Goal: Task Accomplishment & Management: Complete application form

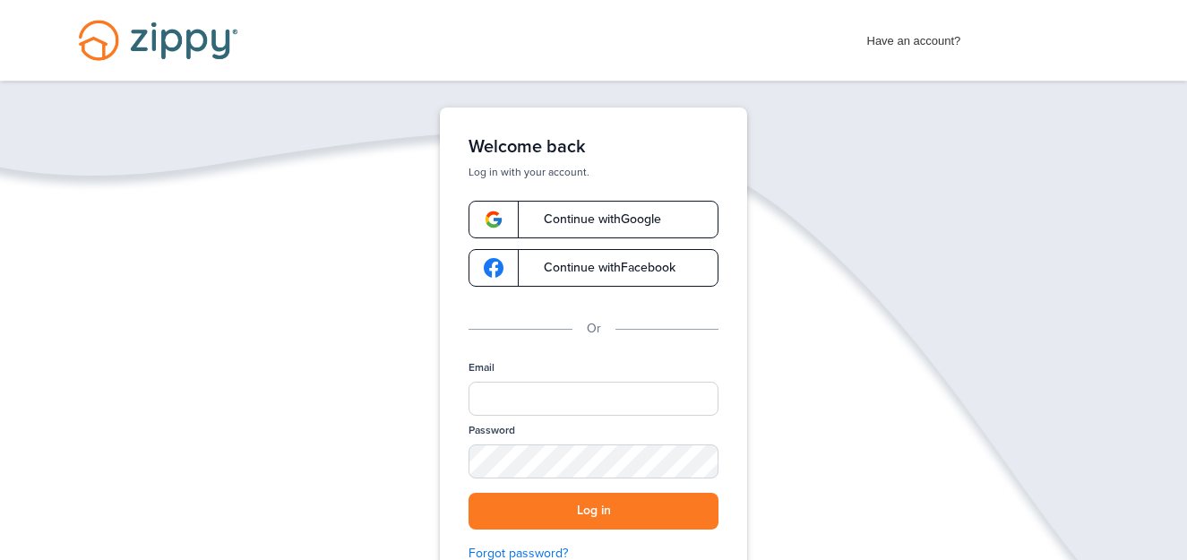
click at [624, 210] on link "Continue with Google" at bounding box center [594, 220] width 250 height 38
click at [546, 224] on span "Continue with Google" at bounding box center [593, 219] width 135 height 13
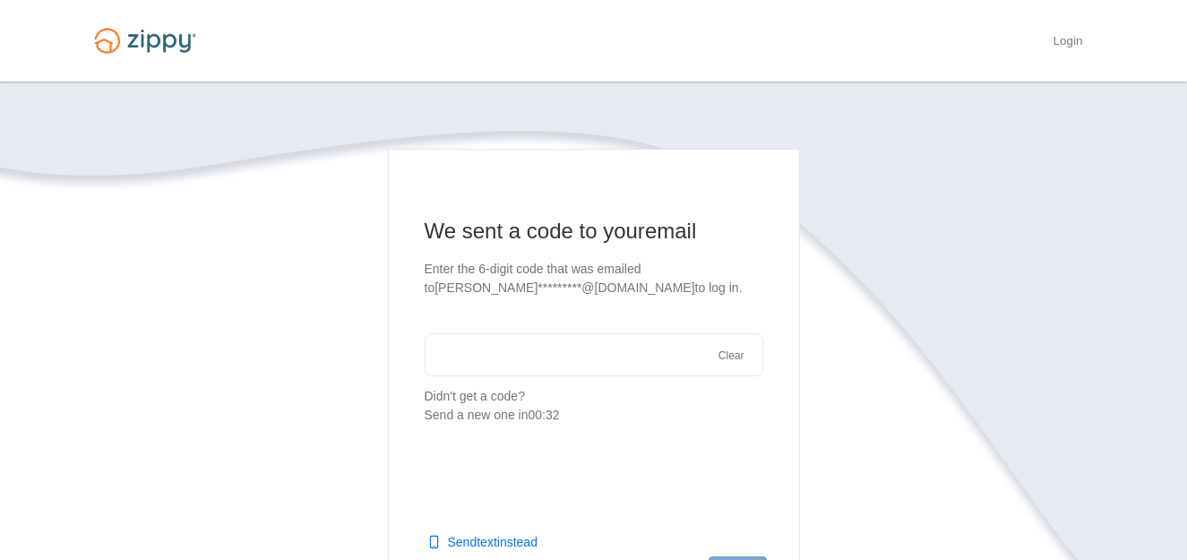
click at [572, 360] on input "text" at bounding box center [594, 354] width 339 height 43
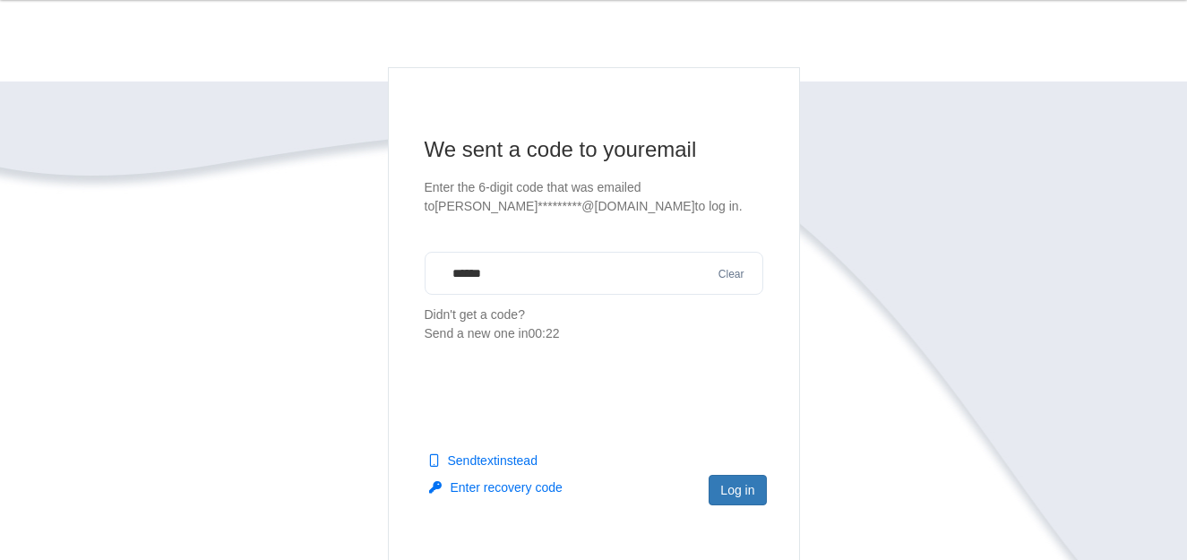
scroll to position [82, 0]
type input "******"
click at [738, 480] on button "Log in" at bounding box center [737, 489] width 57 height 30
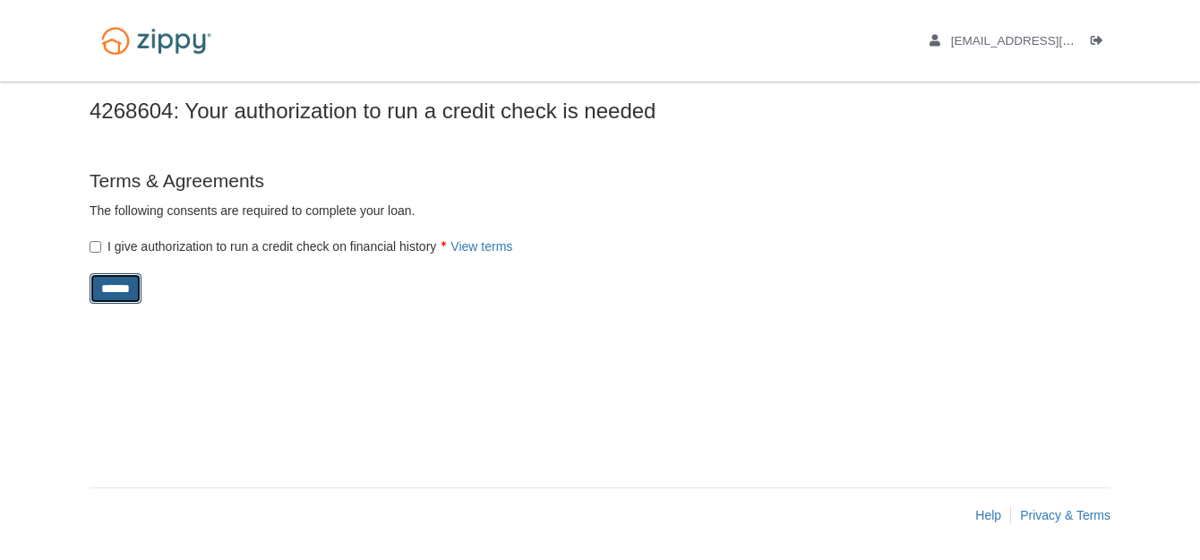
click at [117, 286] on input "******" at bounding box center [116, 288] width 52 height 30
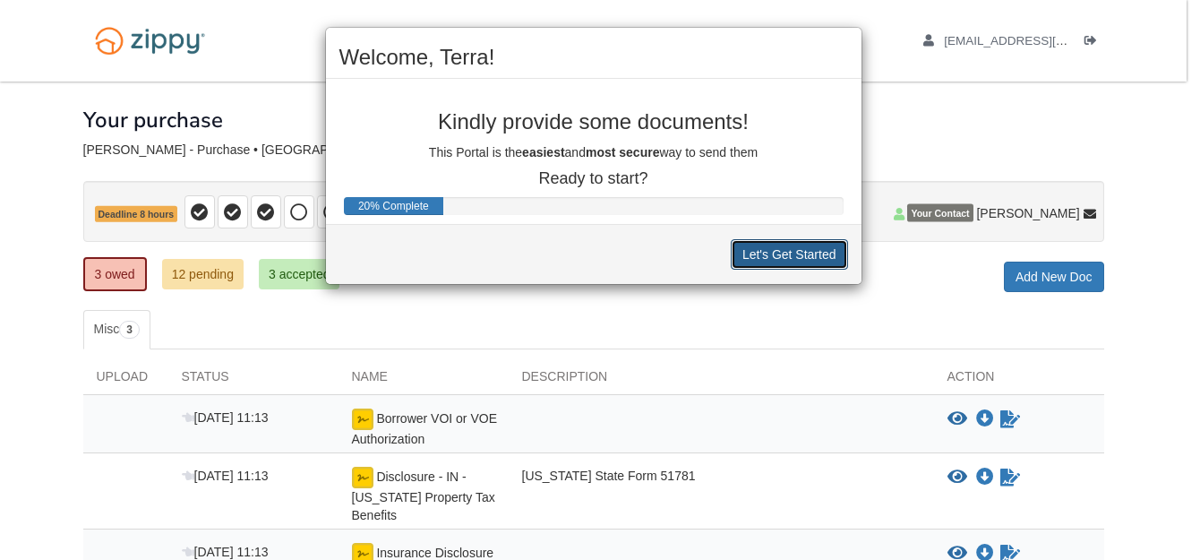
click at [752, 259] on button "Let's Get Started" at bounding box center [789, 254] width 117 height 30
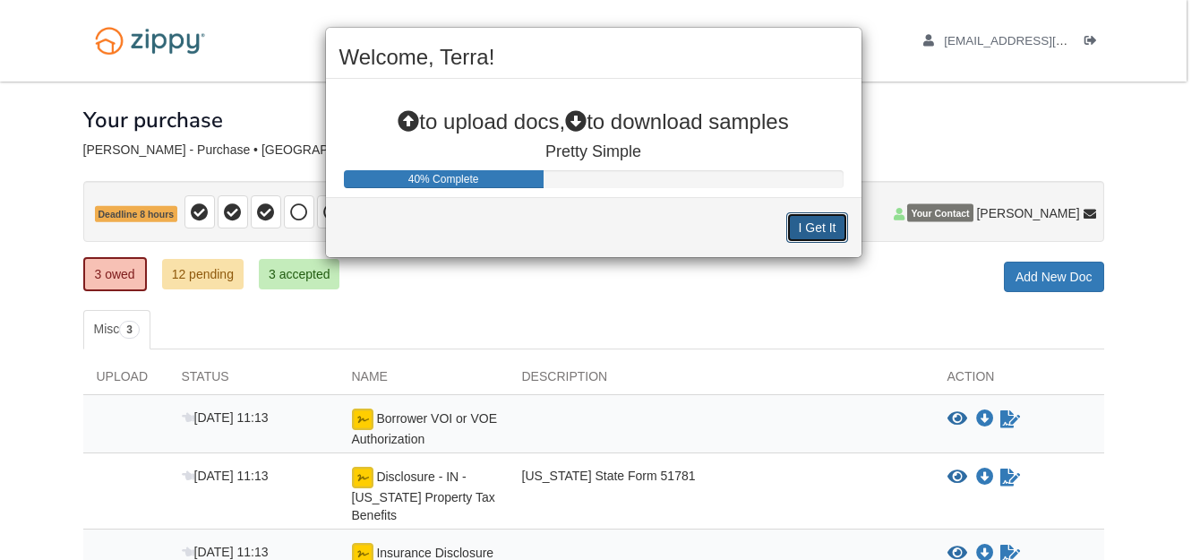
click at [826, 227] on button "I Get It" at bounding box center [817, 227] width 61 height 30
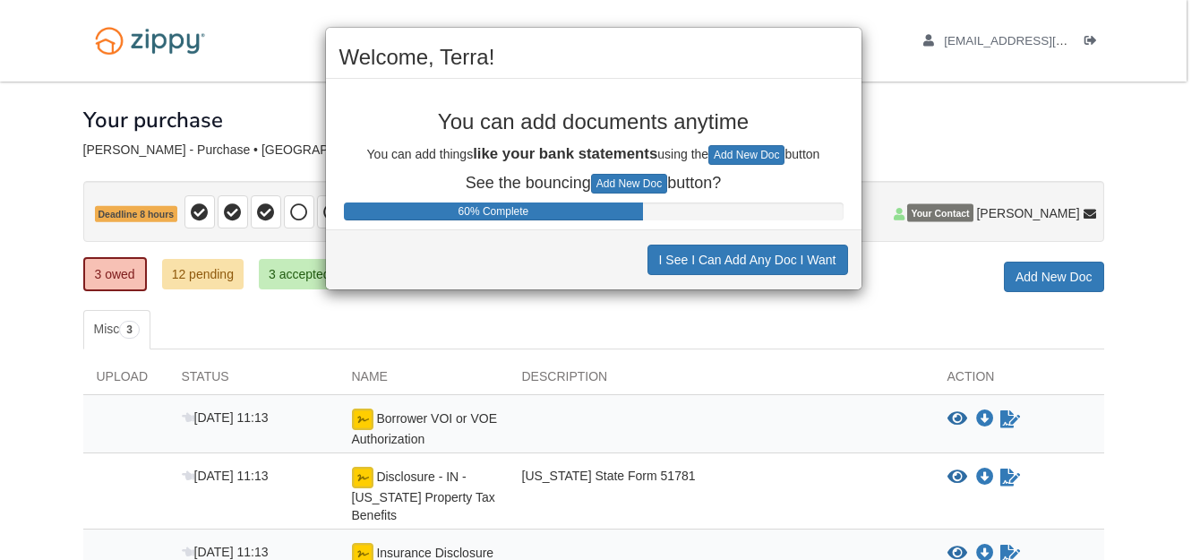
click at [183, 268] on div "Welcome, Terra! You can add documents anytime You can add things like your bank…" at bounding box center [600, 280] width 1200 height 560
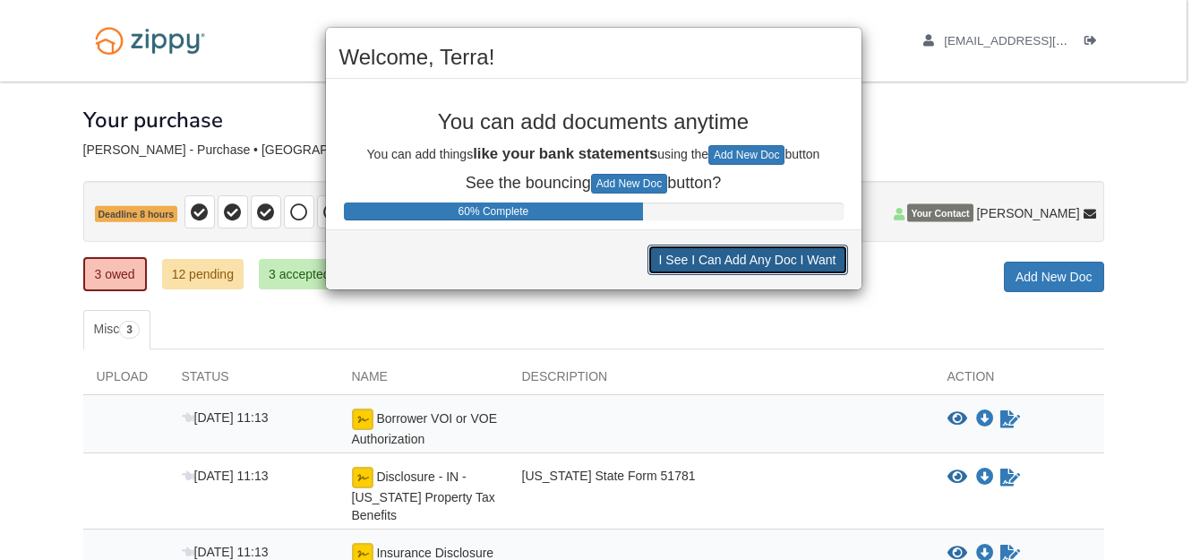
click at [722, 266] on button "I See I Can Add Any Doc I Want" at bounding box center [748, 260] width 201 height 30
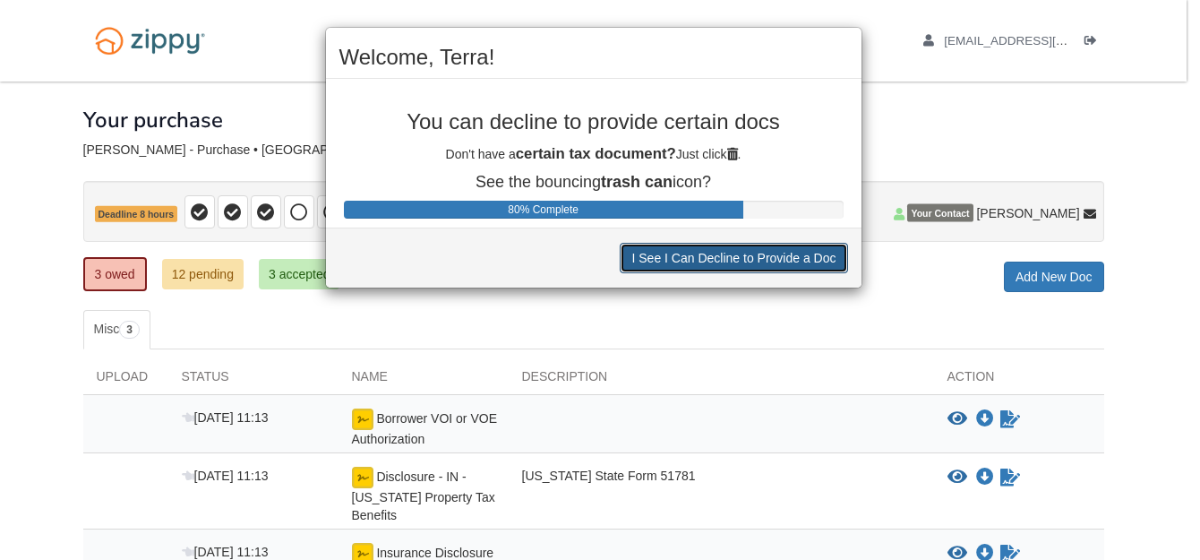
click at [722, 266] on button "I See I Can Decline to Provide a Doc" at bounding box center [734, 258] width 228 height 30
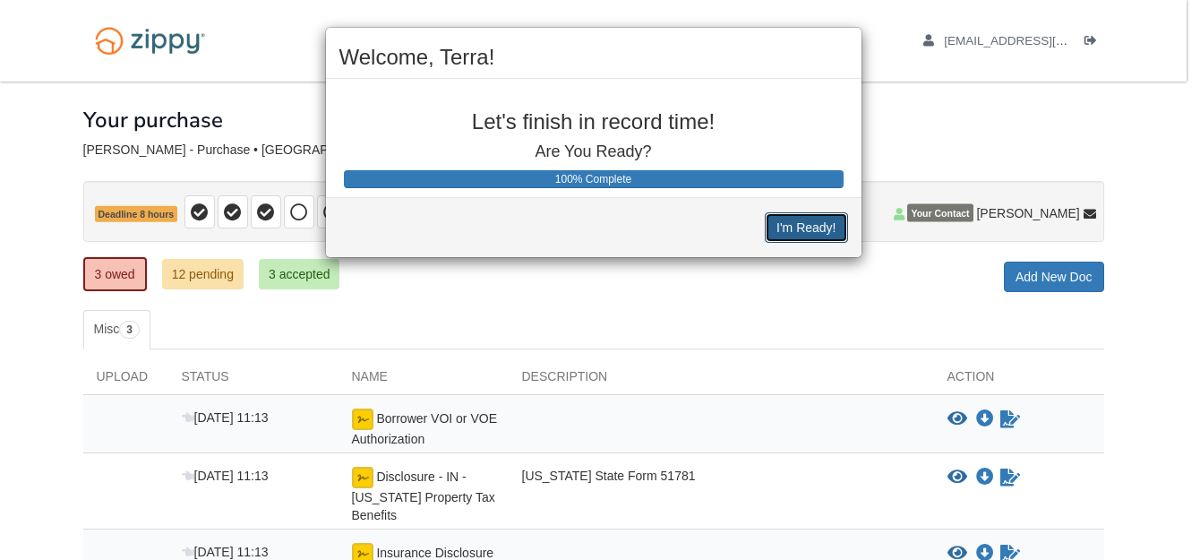
click at [816, 235] on button "I'm Ready!" at bounding box center [806, 227] width 82 height 30
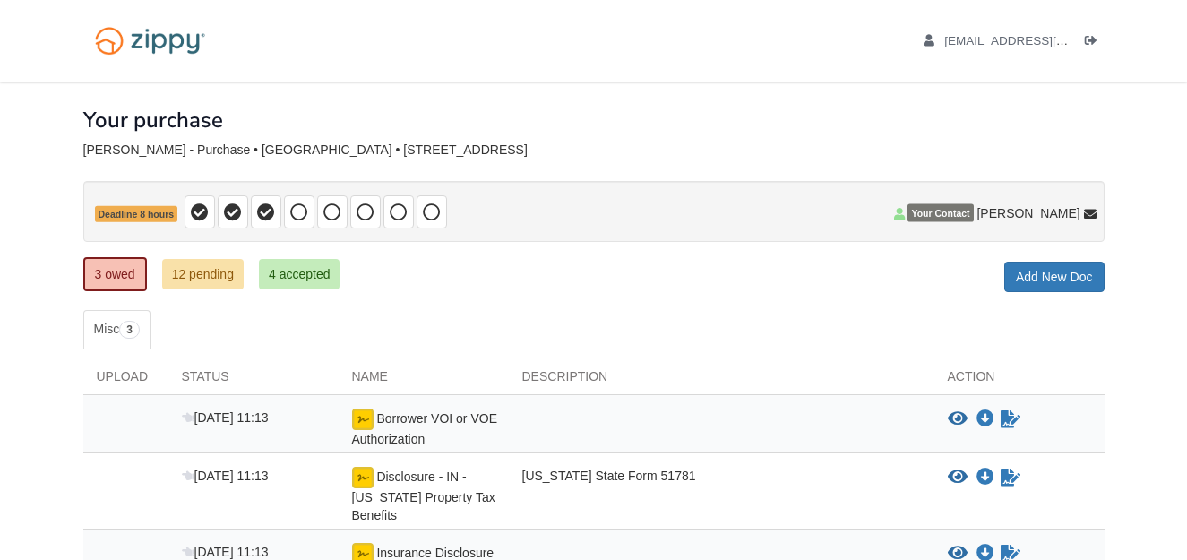
scroll to position [109, 0]
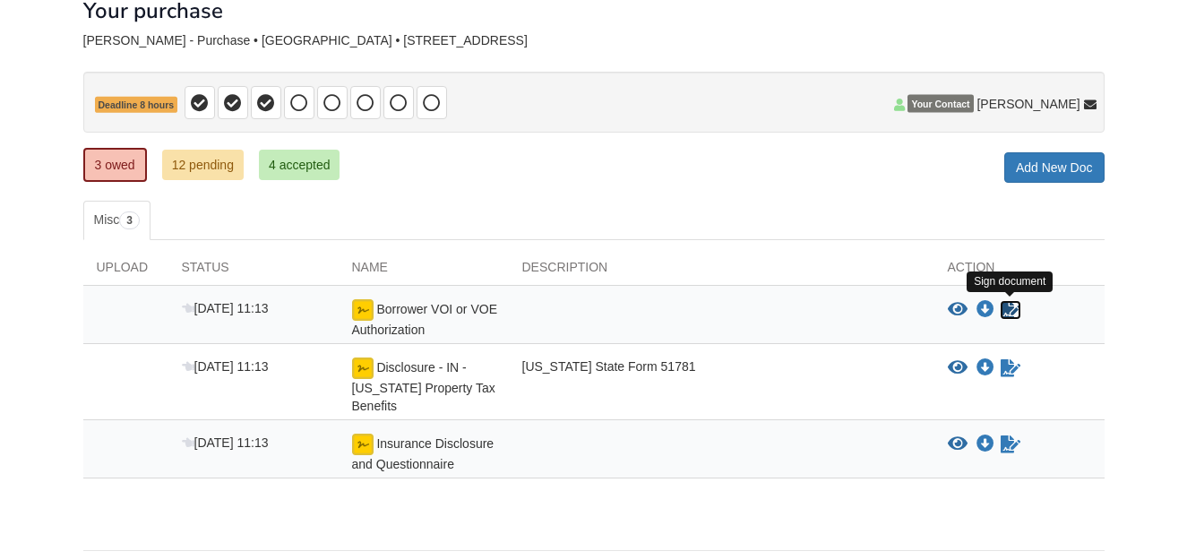
click at [1005, 303] on icon "Sign Form" at bounding box center [1011, 310] width 20 height 18
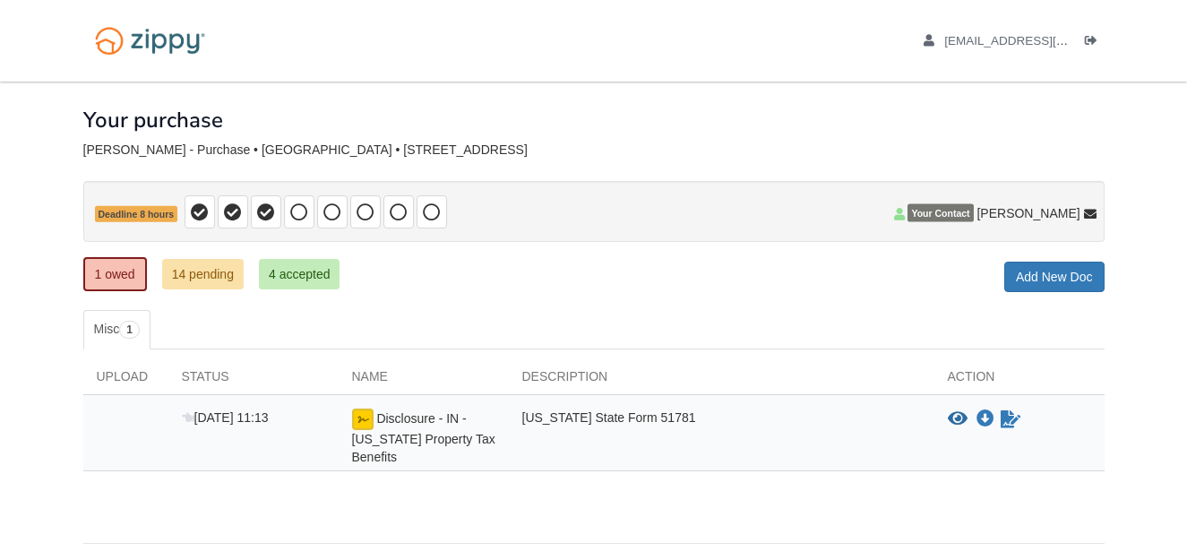
click at [896, 27] on div "beldenterra79@gmail.com Logout" at bounding box center [993, 41] width 222 height 82
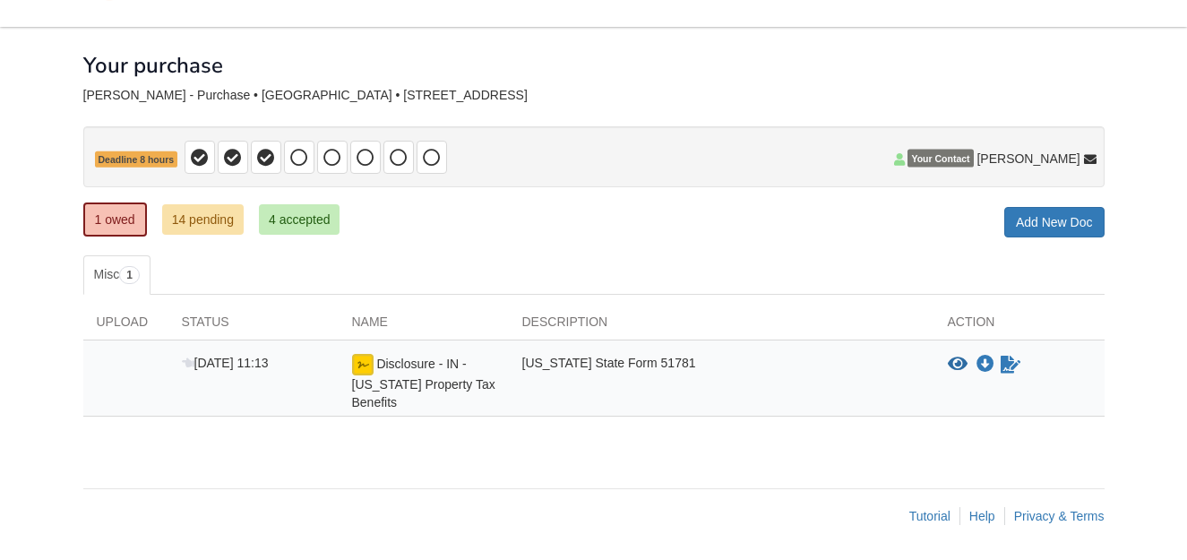
scroll to position [56, 0]
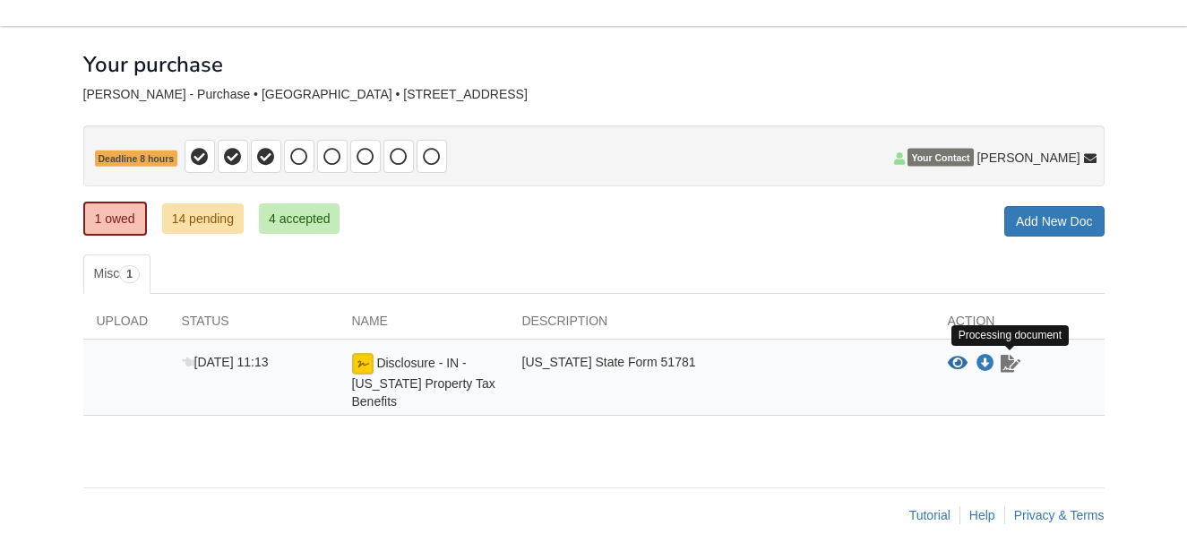
click at [1005, 365] on icon "Waiting for your co-borrower to e-sign" at bounding box center [1011, 364] width 20 height 18
click at [737, 415] on div "Oct 8 11:13 Disclosure - IN - Indiana Property Tax Benefits Indiana State Form …" at bounding box center [593, 378] width 1021 height 76
click at [186, 220] on link "14 pending" at bounding box center [203, 218] width 82 height 30
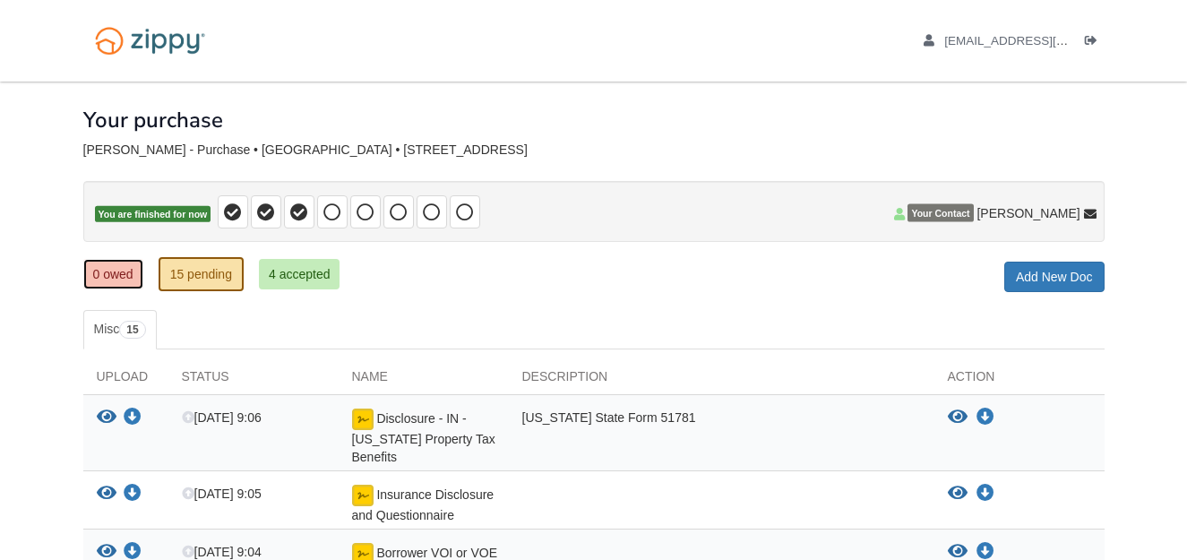
click at [113, 280] on link "0 owed" at bounding box center [113, 274] width 60 height 30
